Goal: Information Seeking & Learning: Learn about a topic

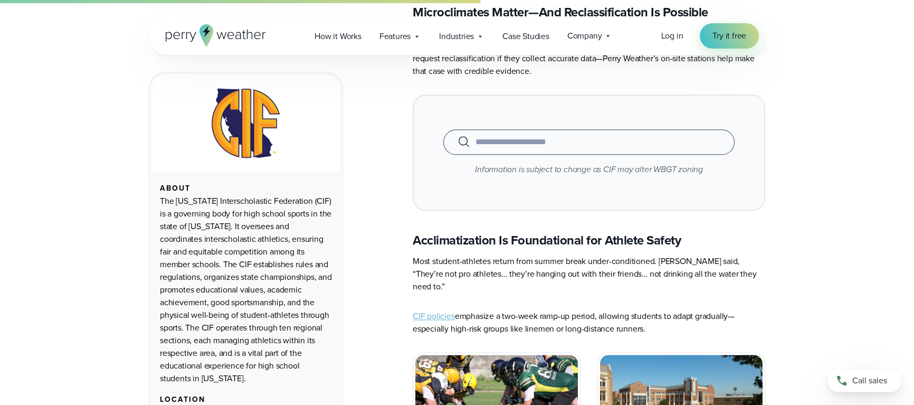
scroll to position [1586, 0]
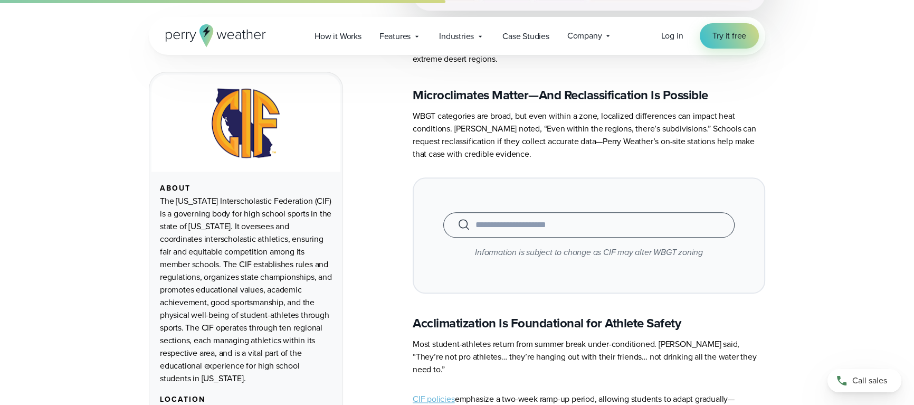
click at [488, 218] on input "text" at bounding box center [588, 224] width 265 height 13
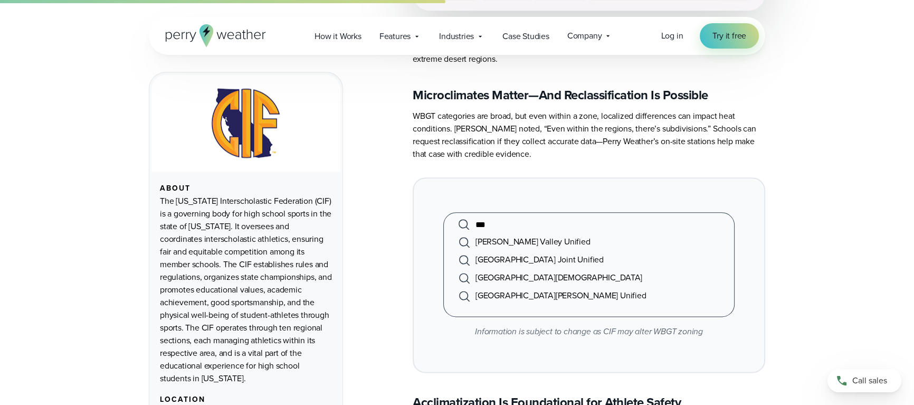
type input "*"
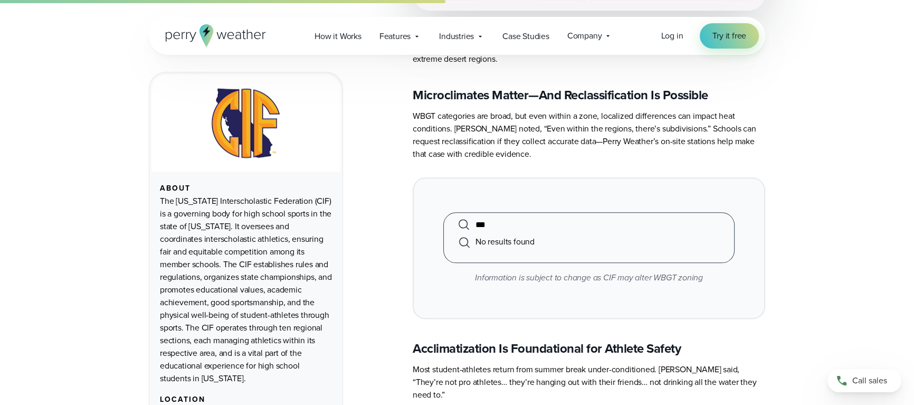
type input "*"
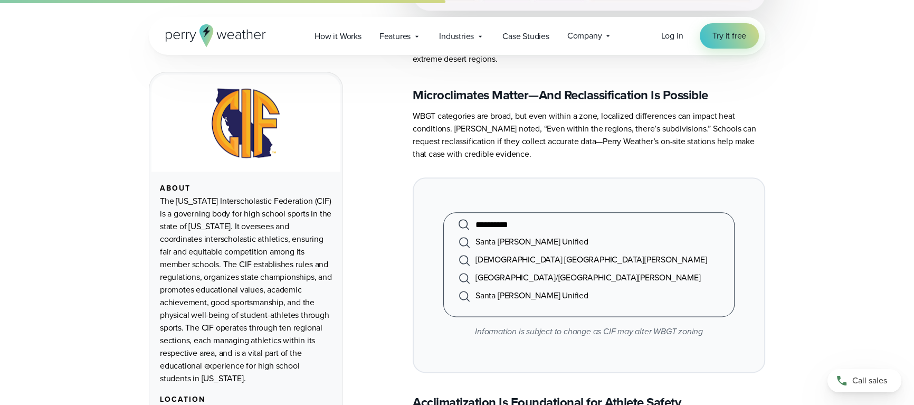
click at [486, 233] on li "Santa Ana Unified" at bounding box center [588, 242] width 265 height 18
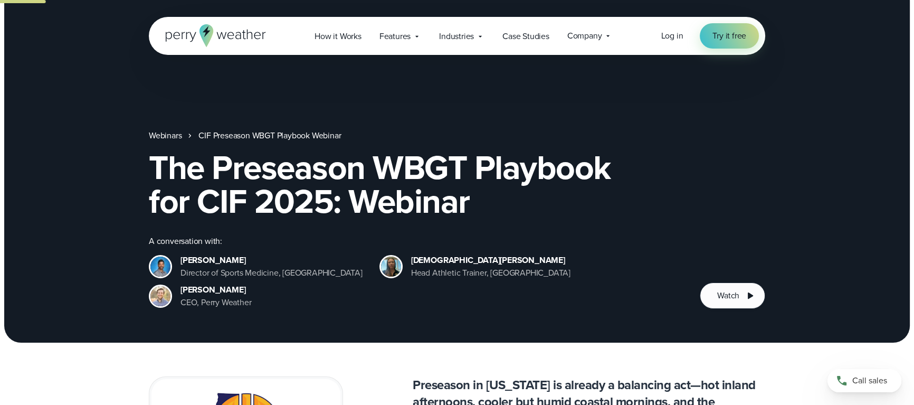
scroll to position [0, 0]
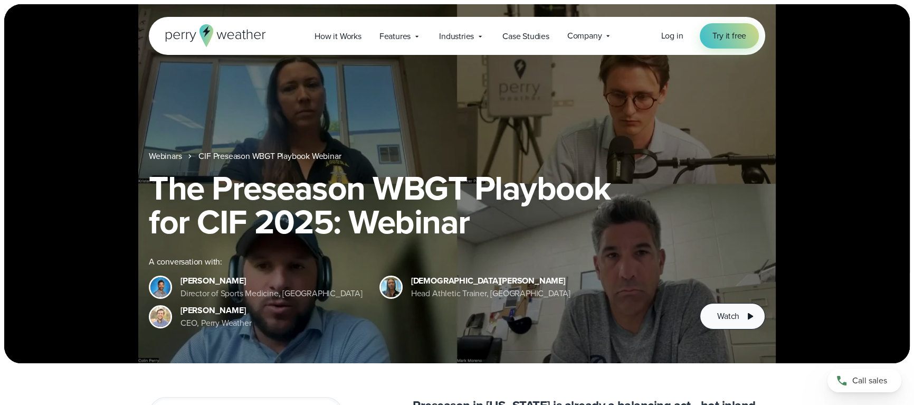
type input "**********"
click at [727, 316] on span "Watch" at bounding box center [728, 316] width 22 height 13
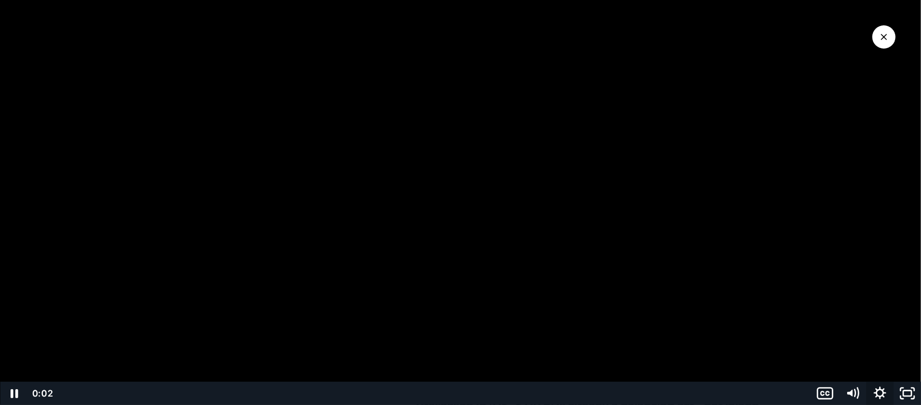
click at [878, 398] on icon "Show settings menu" at bounding box center [879, 393] width 27 height 23
click at [852, 349] on span "Speed" at bounding box center [842, 346] width 48 height 23
click at [851, 324] on label "1.75x" at bounding box center [866, 323] width 110 height 24
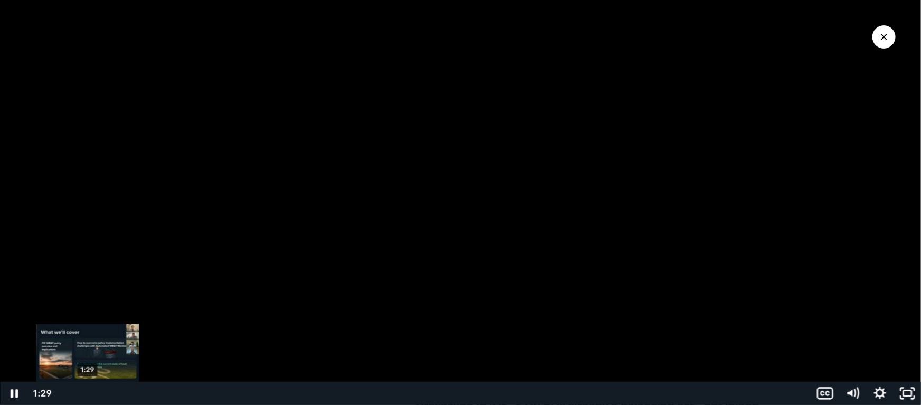
click at [88, 392] on div "1:29" at bounding box center [434, 393] width 740 height 23
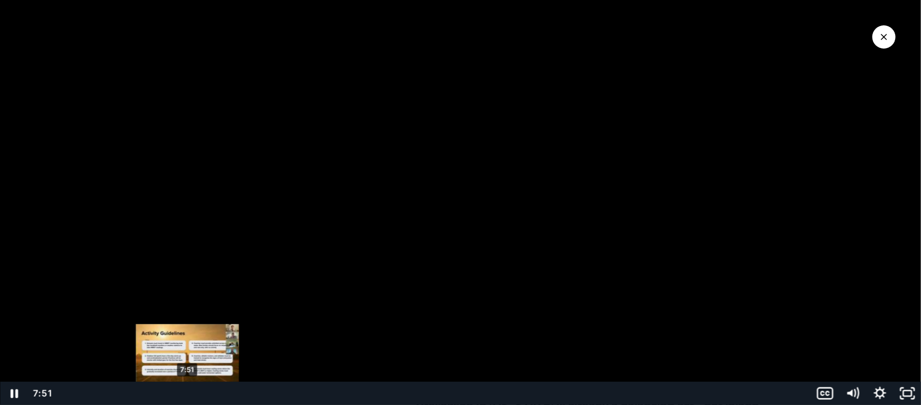
drag, startPoint x: 101, startPoint y: 393, endPoint x: 187, endPoint y: 394, distance: 86.6
click at [187, 394] on div "Playbar" at bounding box center [187, 393] width 8 height 8
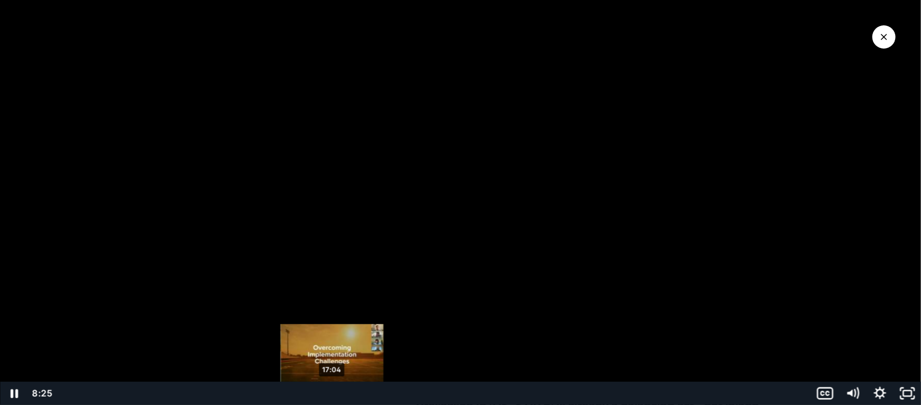
click at [331, 394] on div "17:04" at bounding box center [434, 393] width 740 height 23
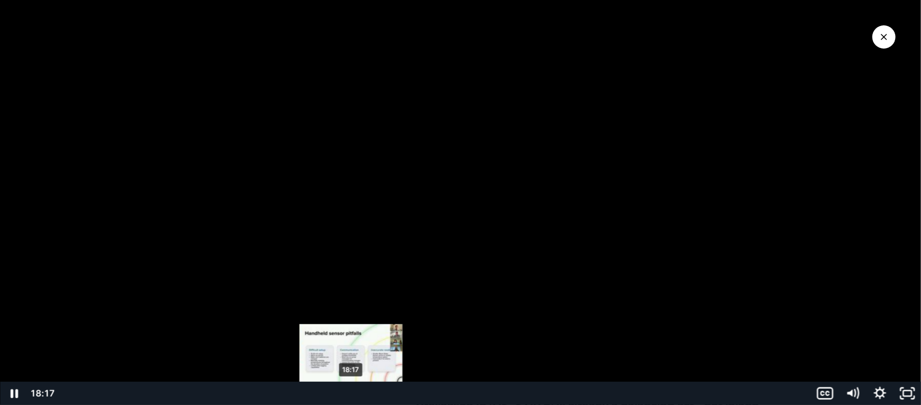
click at [351, 394] on div "18:17" at bounding box center [434, 393] width 740 height 23
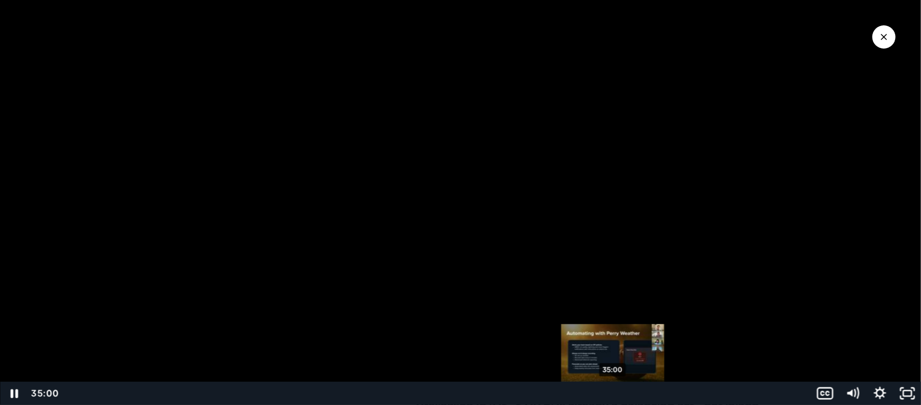
click at [613, 392] on div "35:00" at bounding box center [434, 393] width 740 height 23
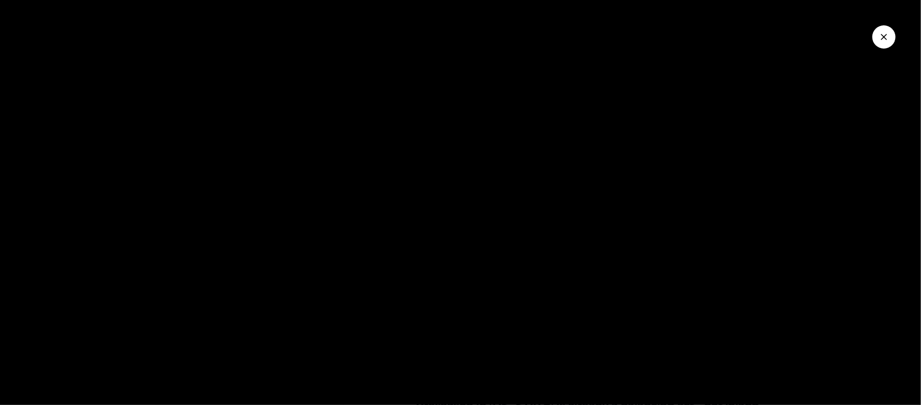
click at [886, 43] on button "Close Video" at bounding box center [883, 36] width 23 height 23
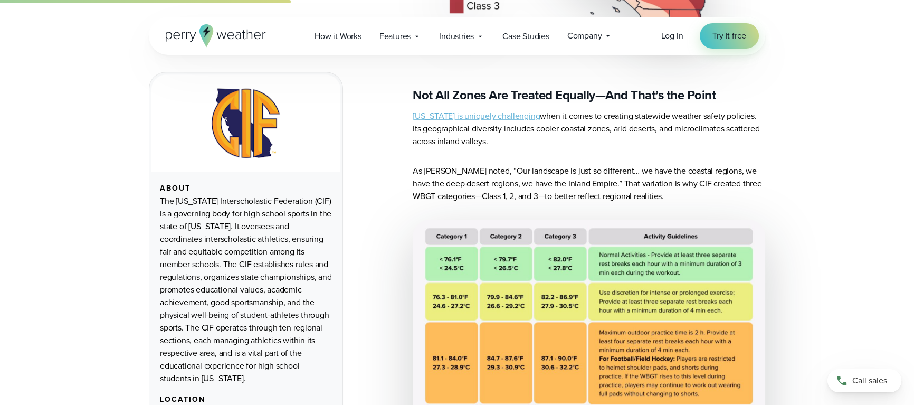
scroll to position [1086, 0]
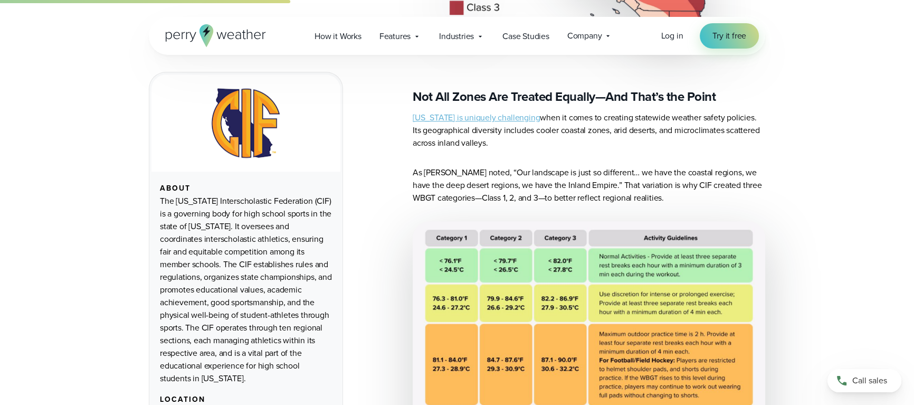
click at [435, 111] on link "California is uniquely challenging" at bounding box center [476, 117] width 127 height 12
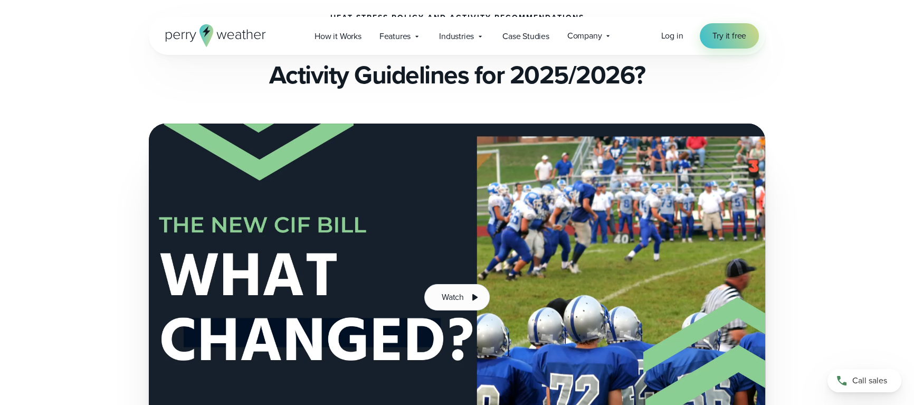
scroll to position [290, 0]
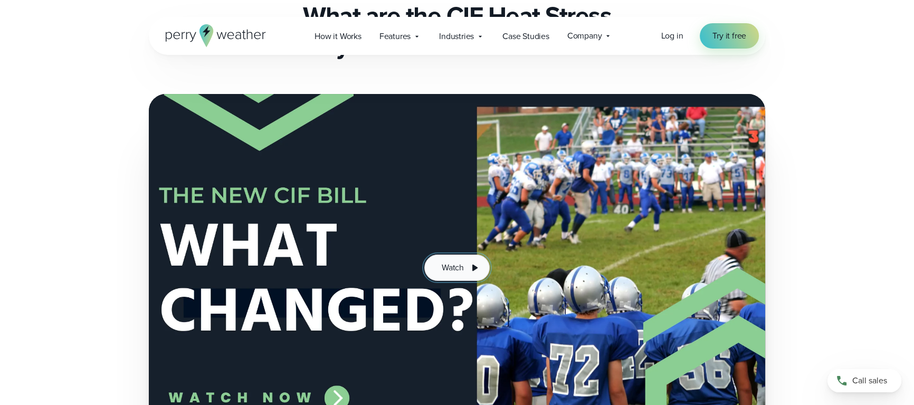
click at [450, 267] on span "Watch" at bounding box center [453, 267] width 22 height 13
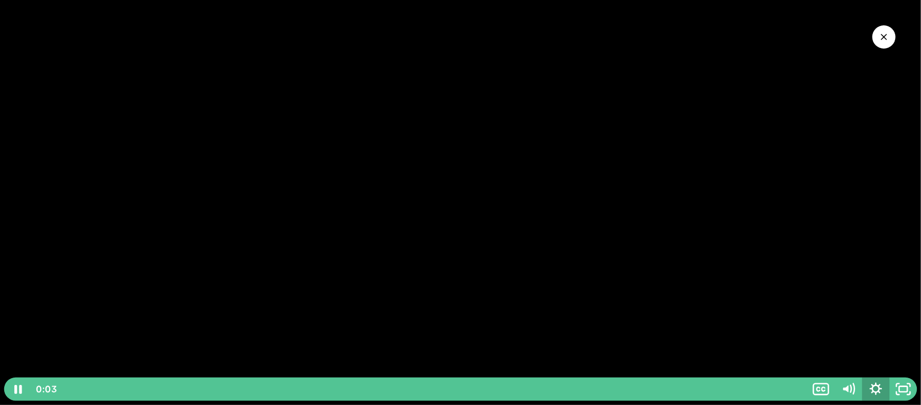
click at [876, 392] on icon "Show settings menu" at bounding box center [876, 389] width 12 height 12
click at [865, 336] on span "Speed" at bounding box center [858, 338] width 34 height 23
click at [867, 322] on label "1.75x" at bounding box center [875, 315] width 82 height 24
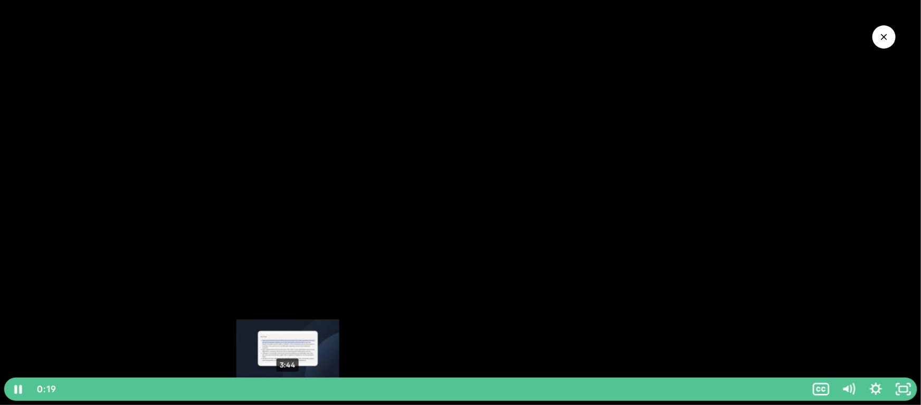
click at [288, 388] on div "3:44" at bounding box center [434, 388] width 731 height 23
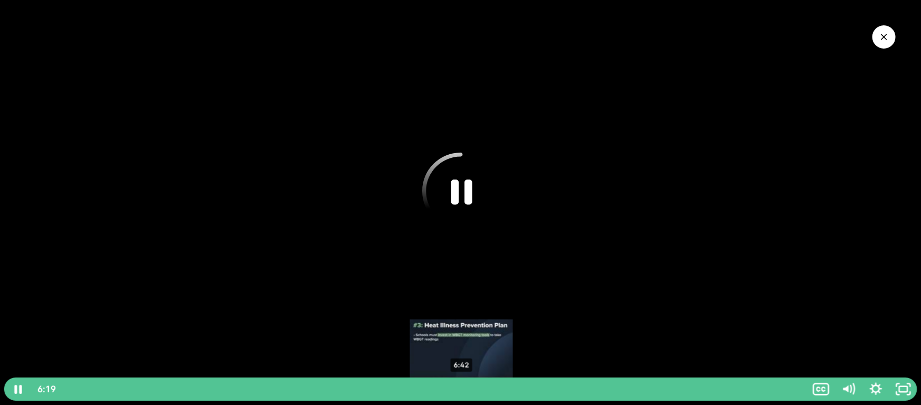
click at [462, 388] on div "6:42" at bounding box center [434, 388] width 731 height 23
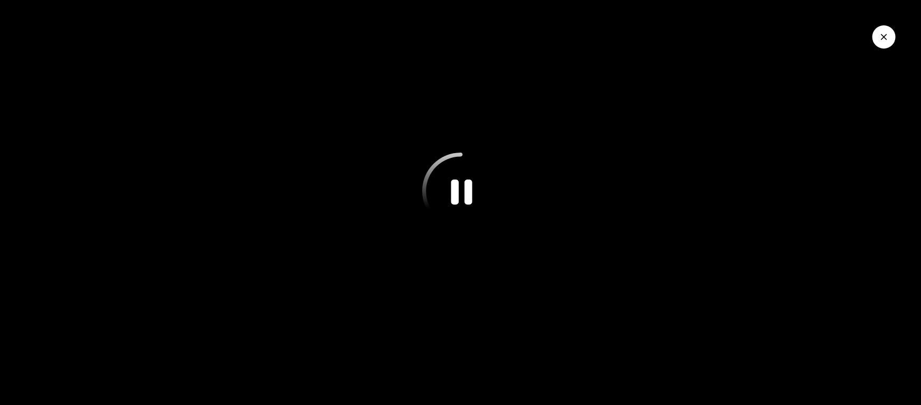
click at [881, 43] on button "Close Video" at bounding box center [883, 36] width 23 height 23
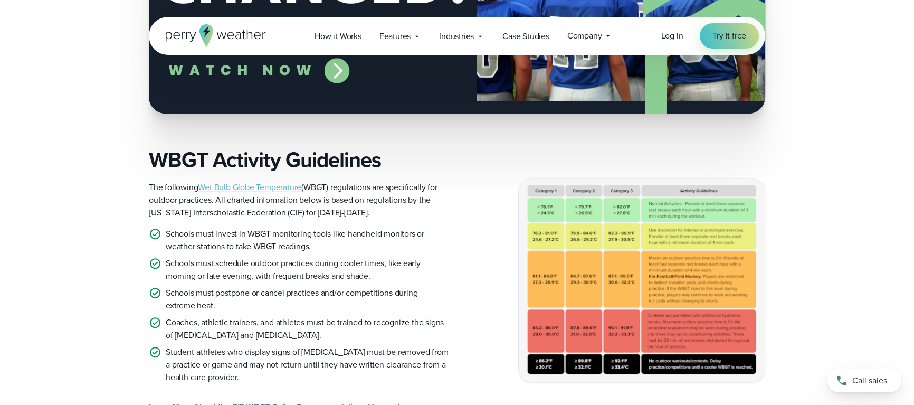
scroll to position [618, 0]
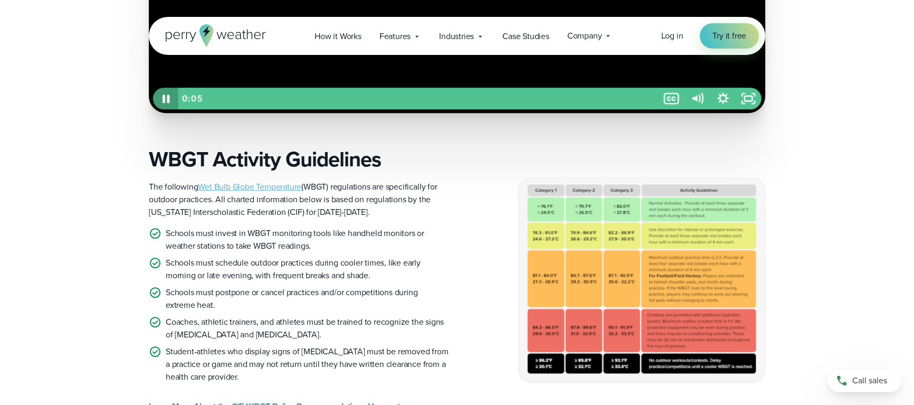
click at [169, 96] on icon "Pause" at bounding box center [166, 98] width 7 height 8
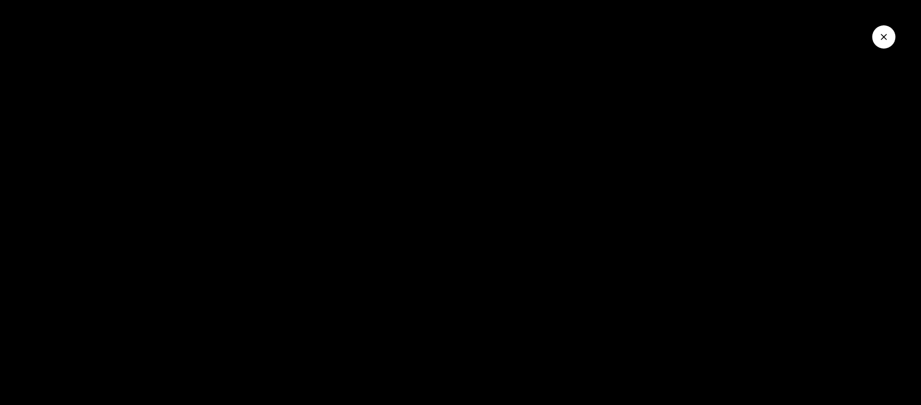
click at [886, 35] on icon "Close Video" at bounding box center [884, 37] width 6 height 6
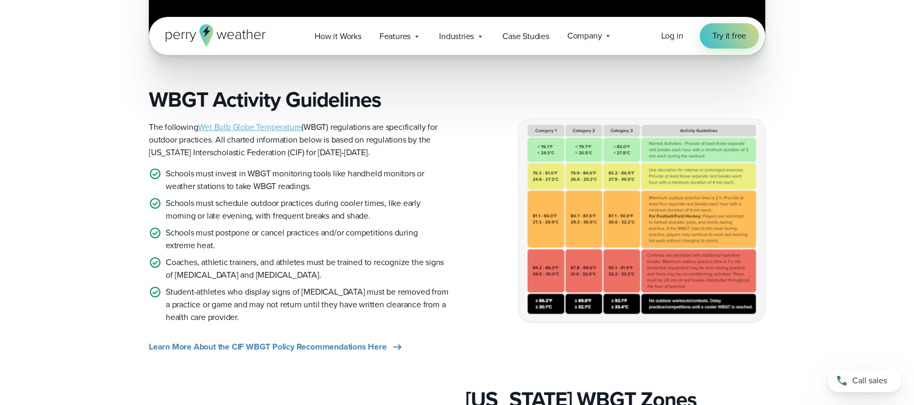
scroll to position [669, 0]
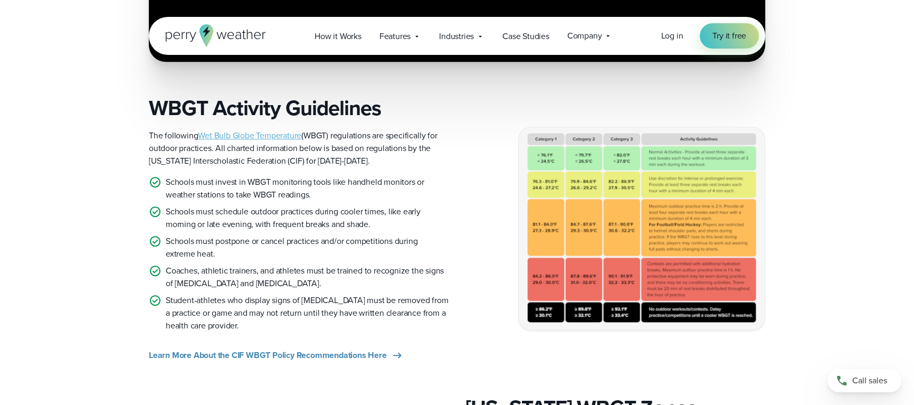
click at [253, 136] on link "Wet Bulb Globe Temperature" at bounding box center [249, 135] width 103 height 12
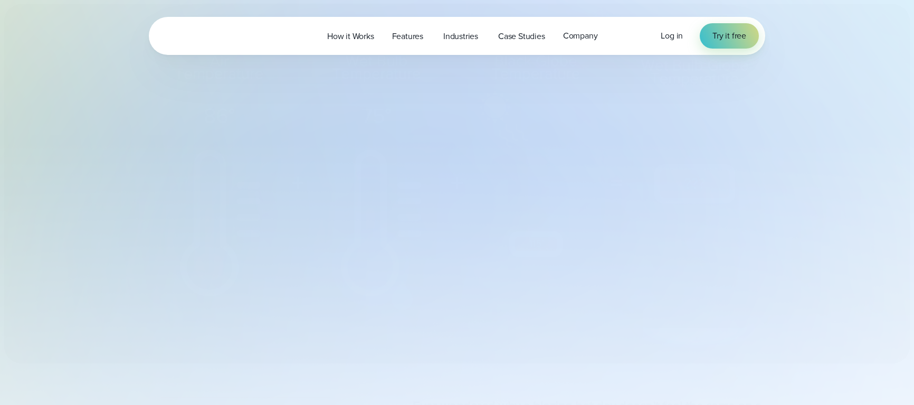
select select "***"
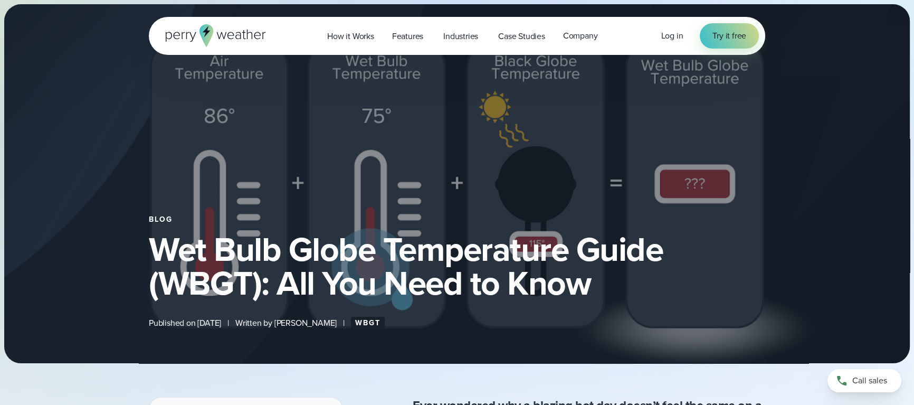
type input "*******"
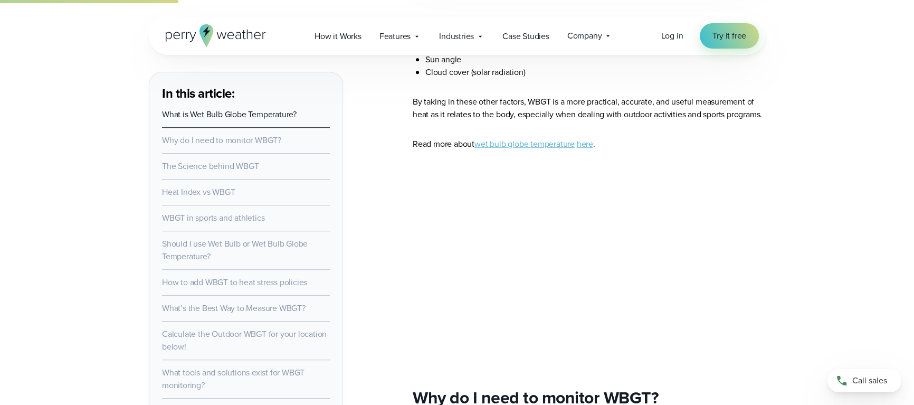
scroll to position [783, 0]
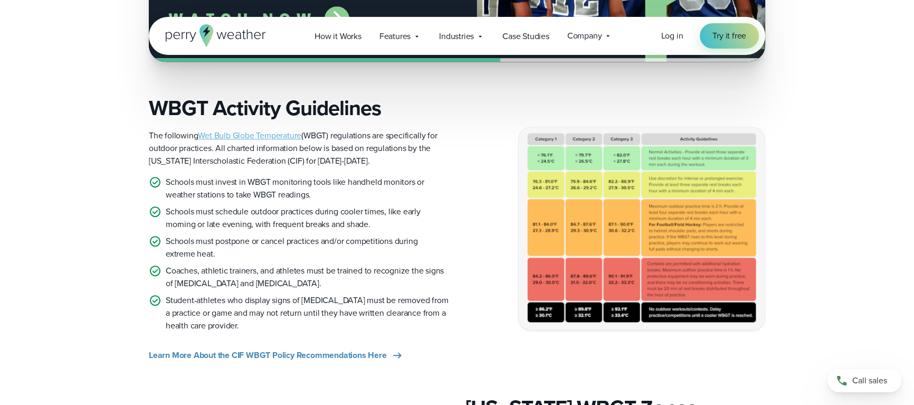
scroll to position [669, 0]
click at [630, 208] on img at bounding box center [642, 229] width 246 height 202
click at [617, 202] on img at bounding box center [642, 229] width 246 height 202
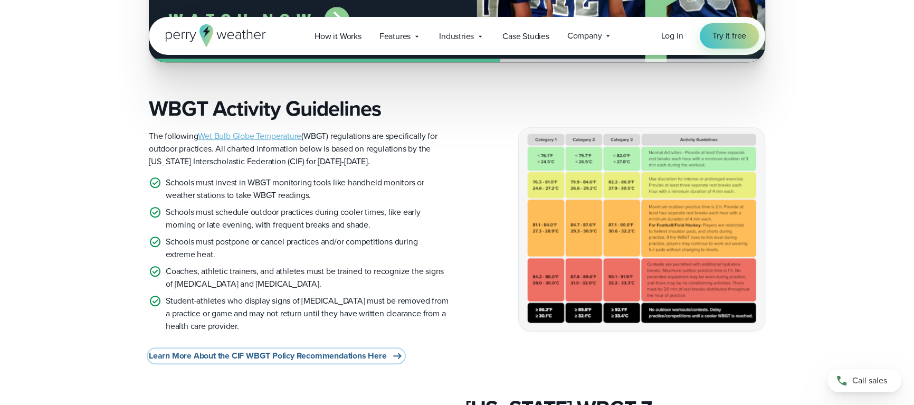
click at [274, 356] on span "Learn More About the CIF WBGT Policy Recommendations Here" at bounding box center [268, 355] width 238 height 13
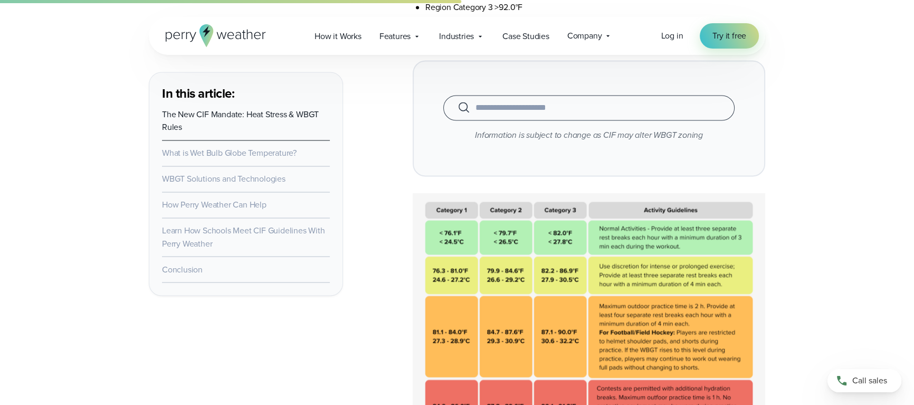
scroll to position [2222, 0]
